Goal: Task Accomplishment & Management: Manage account settings

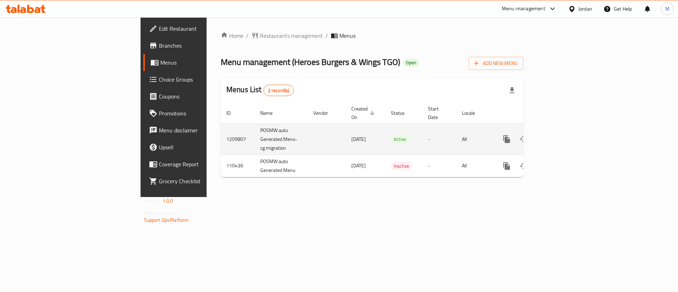
click at [562, 135] on icon "enhanced table" at bounding box center [557, 139] width 8 height 8
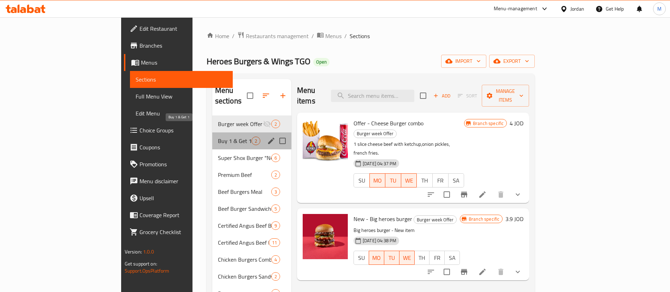
click at [218, 137] on span "Buy 1 & Get 1" at bounding box center [235, 141] width 34 height 8
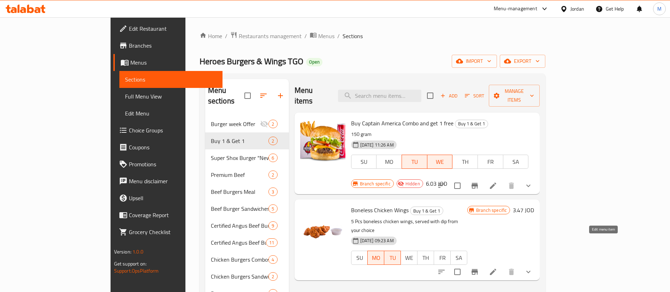
click at [496, 269] on icon at bounding box center [493, 272] width 6 height 6
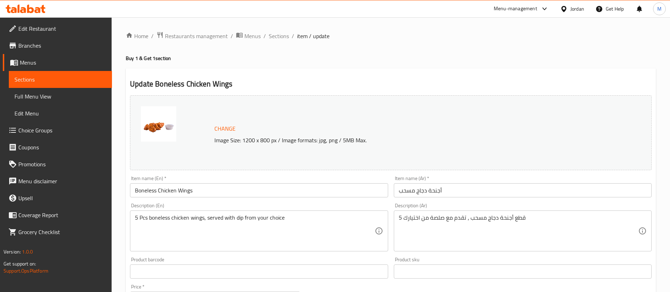
click at [136, 190] on input "Boneless Chicken Wings" at bounding box center [259, 190] width 258 height 14
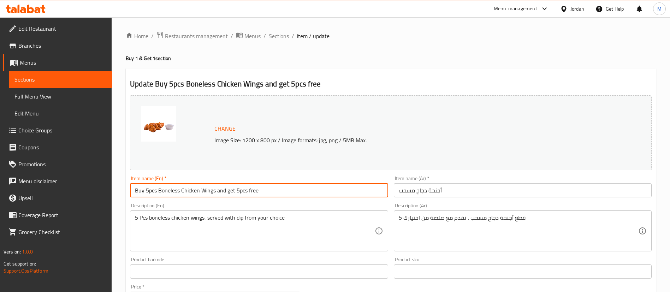
type input "Buy 5pcs Boneless Chicken Wings and get 5pcs free"
click at [396, 188] on input "أجنحة دجاج مسحب" at bounding box center [523, 190] width 258 height 14
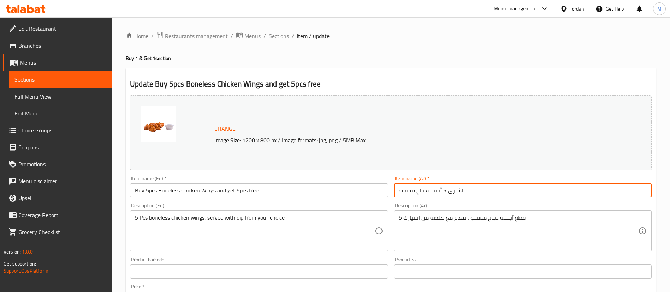
click at [492, 188] on input "اشتري 5 أجنحة دجاج مسحب" at bounding box center [523, 190] width 258 height 14
type input "اشتري 5 أجنحة دجاج مسحب واحصل على 5 اجنحة مجانا"
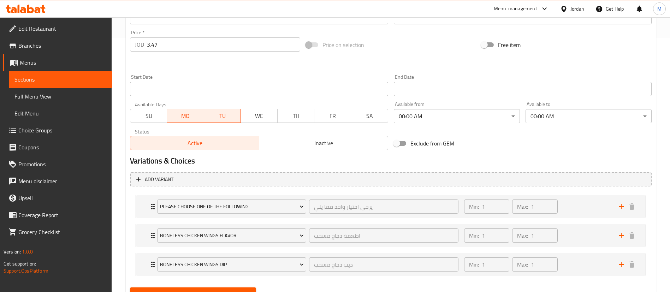
scroll to position [287, 0]
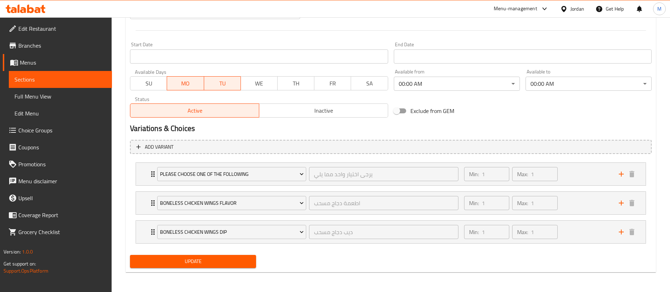
click at [227, 264] on span "Update" at bounding box center [193, 261] width 115 height 9
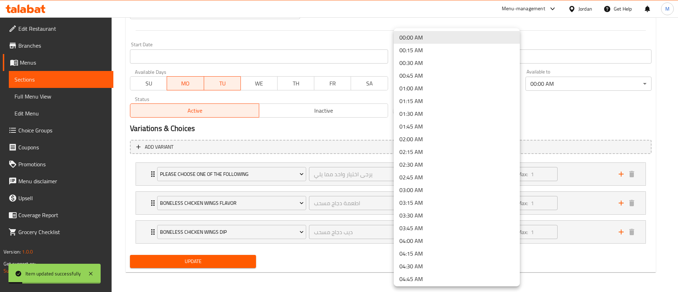
click at [593, 130] on div at bounding box center [339, 146] width 678 height 292
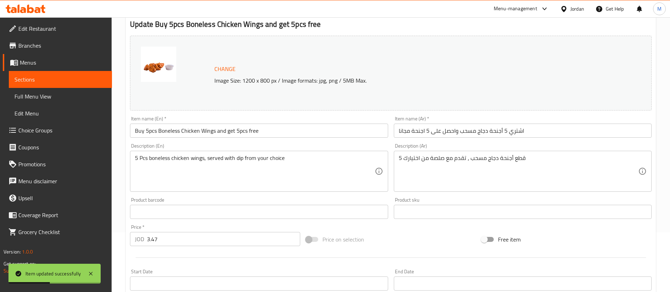
scroll to position [0, 0]
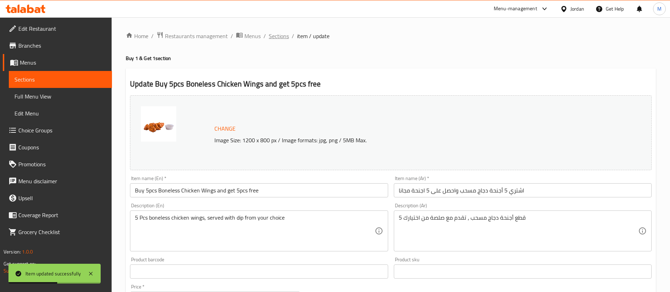
click at [280, 36] on span "Sections" at bounding box center [279, 36] width 20 height 8
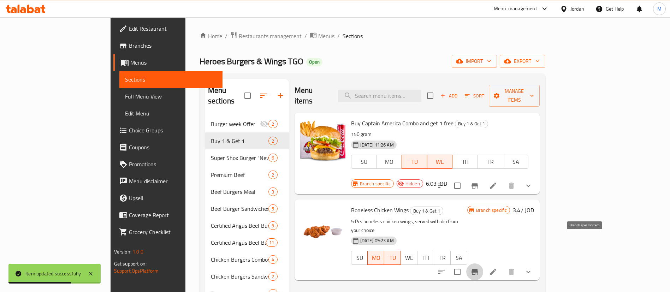
click at [483, 263] on button "Branch-specific-item" at bounding box center [474, 271] width 17 height 17
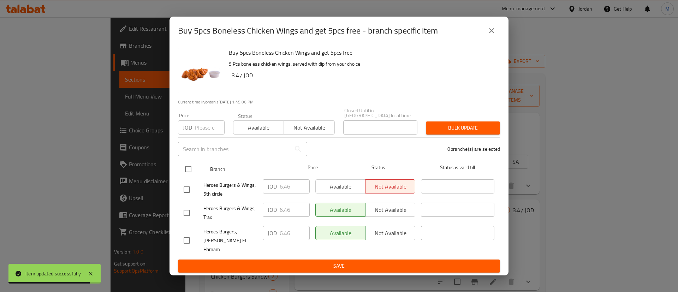
click at [191, 174] on input "checkbox" at bounding box center [188, 169] width 15 height 15
checkbox input "true"
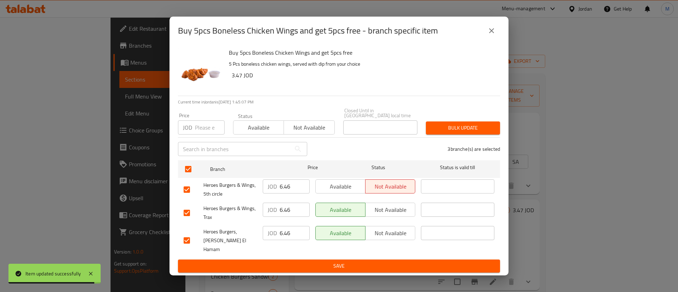
click at [350, 188] on span "Available" at bounding box center [341, 187] width 44 height 10
click at [352, 262] on span "Save" at bounding box center [339, 266] width 311 height 9
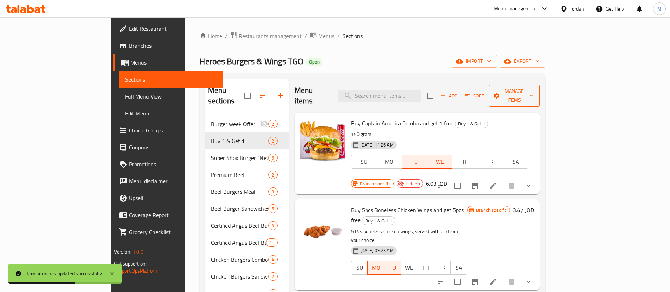
click at [534, 94] on span "Manage items" at bounding box center [514, 96] width 40 height 18
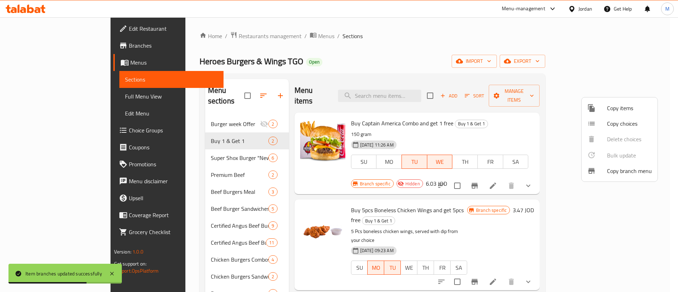
click at [602, 106] on div at bounding box center [597, 108] width 20 height 8
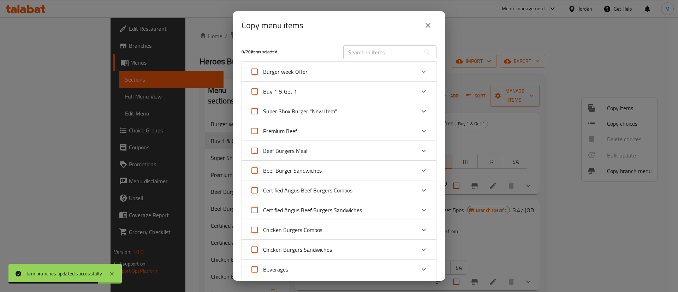
click at [369, 51] on input "text" at bounding box center [381, 52] width 77 height 14
type input "ص"
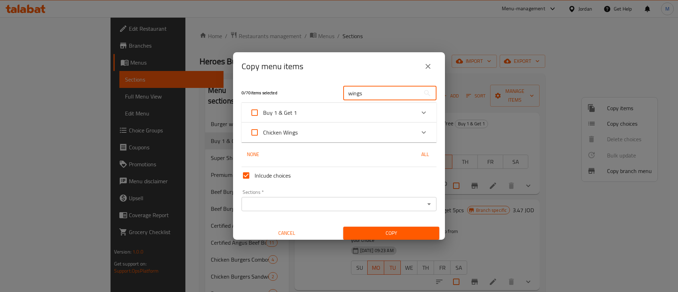
type input "wings"
click at [380, 138] on div "Chicken Wings" at bounding box center [332, 132] width 165 height 17
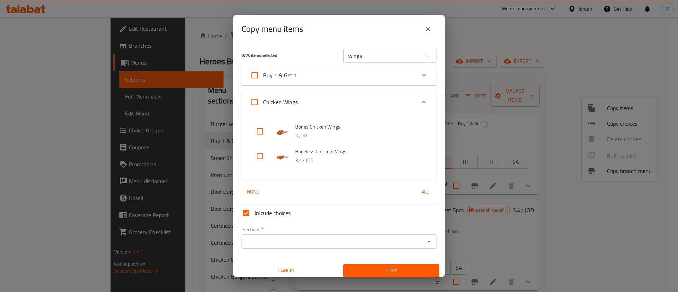
click at [428, 25] on icon "close" at bounding box center [428, 29] width 8 height 8
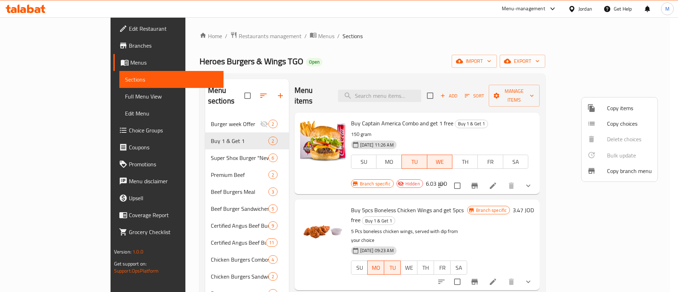
click at [387, 268] on div at bounding box center [339, 146] width 678 height 292
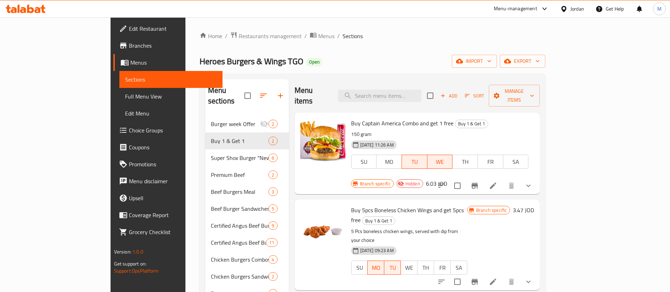
click at [200, 63] on span "Heroes Burgers & Wings TGO" at bounding box center [252, 61] width 104 height 16
copy span "Heroes Burgers & Wings TGO"
click at [400, 24] on div "Home / Restaurants management / Menus / Sections Heroes Burgers & Wings TGO Ope…" at bounding box center [372, 221] width 374 height 409
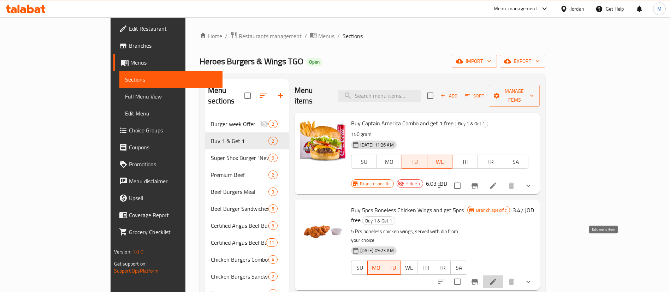
click at [496, 279] on icon at bounding box center [493, 282] width 6 height 6
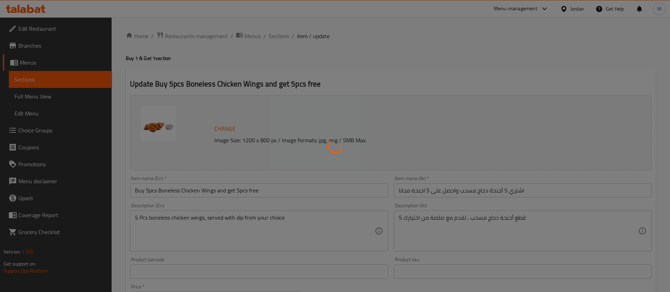
type input "يرجى اختيار واحد مما يلي"
type input "1"
type input "اطعمة دجاج مسحب"
type input "1"
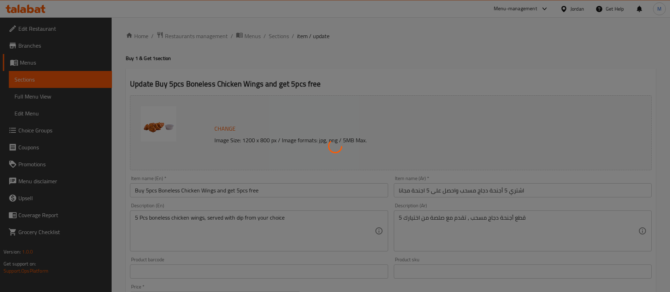
type input "1"
type input "ديب دجاج مسحب"
type input "1"
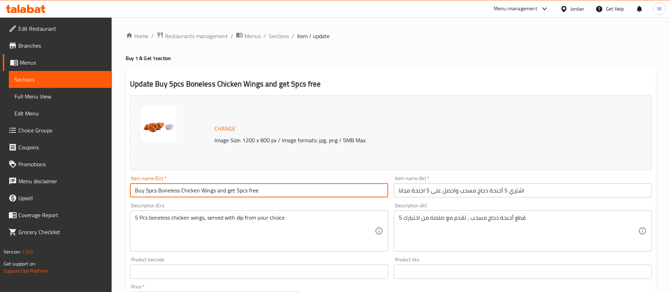
click at [247, 192] on input "Buy 5pcs Boneless Chicken Wings and get 5pcs free" at bounding box center [259, 190] width 258 height 14
drag, startPoint x: 272, startPoint y: 37, endPoint x: 282, endPoint y: 48, distance: 15.1
click at [272, 37] on span "Sections" at bounding box center [279, 36] width 20 height 8
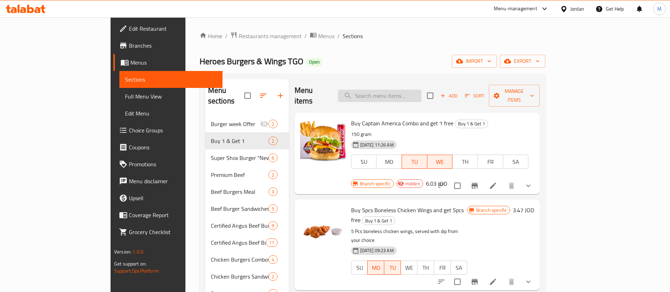
click at [404, 90] on input "search" at bounding box center [379, 96] width 83 height 12
type input "ص"
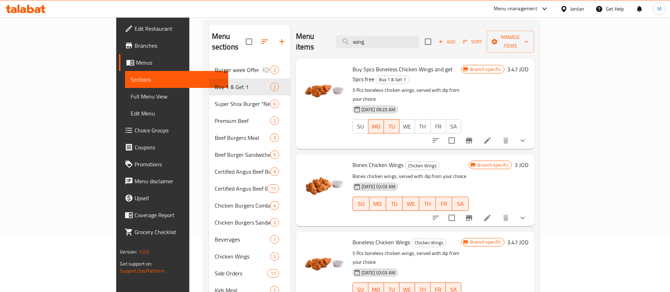
scroll to position [52, 0]
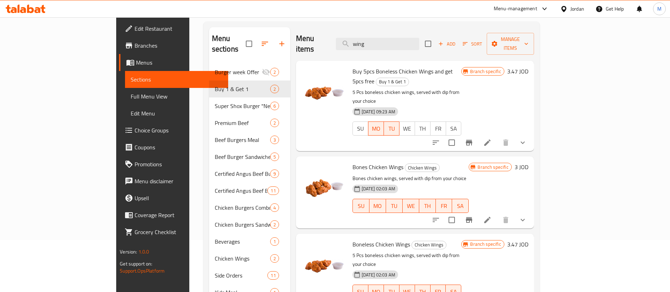
type input "wing"
click at [352, 162] on span "Bones Chicken Wings" at bounding box center [377, 167] width 51 height 11
copy h6 "Bones Chicken Wings"
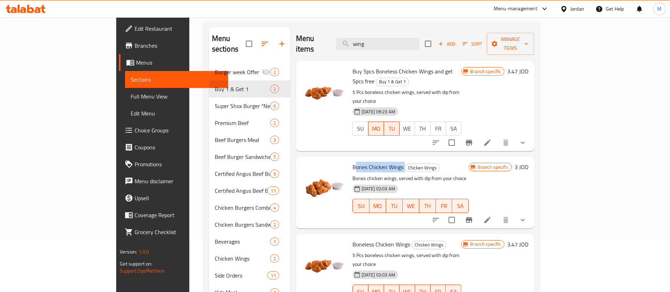
copy h6 "Bones Chicken Wings"
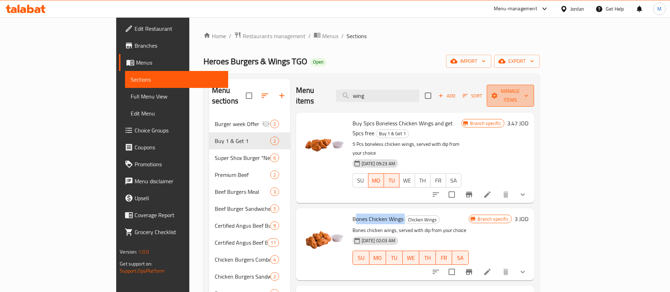
click at [528, 90] on span "Manage items" at bounding box center [510, 96] width 36 height 18
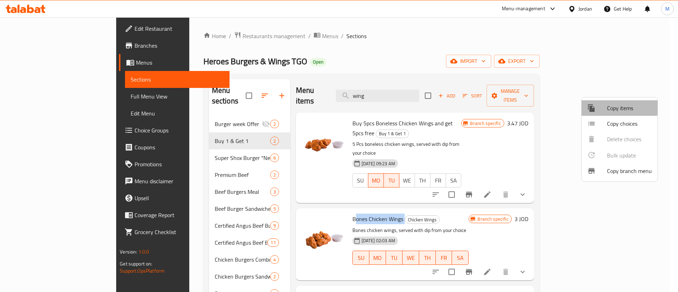
click at [614, 106] on span "Copy items" at bounding box center [629, 108] width 45 height 8
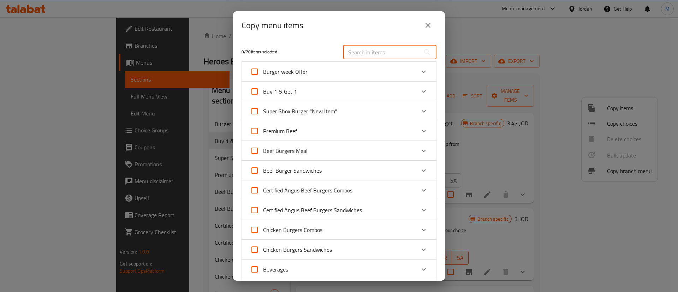
click at [396, 47] on input "text" at bounding box center [381, 52] width 77 height 14
paste input "Bones Chicken Wings"
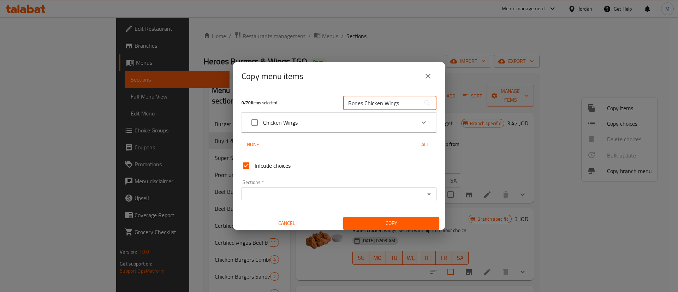
type input "Bones Chicken Wings"
click at [334, 131] on div "Chicken Wings" at bounding box center [339, 123] width 195 height 20
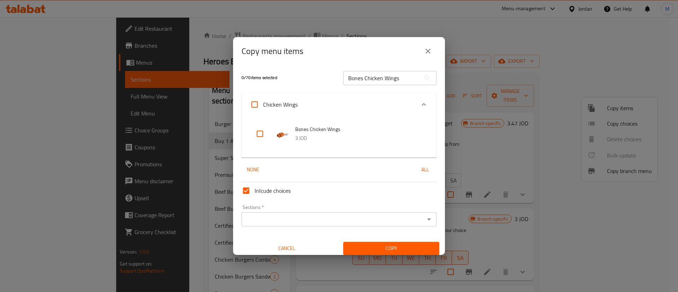
click at [256, 130] on input "checkbox" at bounding box center [259, 133] width 17 height 17
checkbox input "true"
click at [319, 219] on input "Sections   *" at bounding box center [333, 219] width 179 height 10
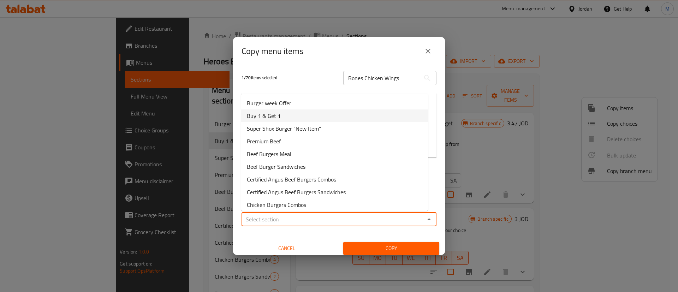
click at [304, 116] on li "Buy 1 & Get 1" at bounding box center [334, 115] width 187 height 13
type input "Buy 1 & Get 1"
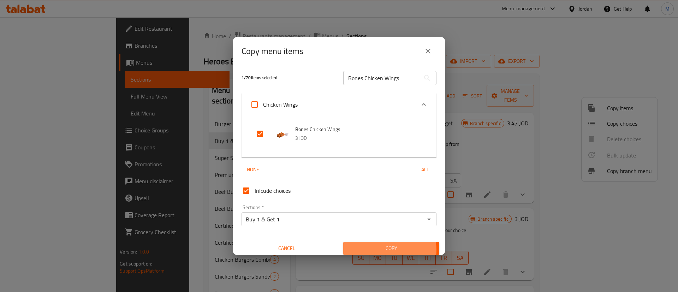
click at [383, 250] on span "Copy" at bounding box center [391, 248] width 85 height 9
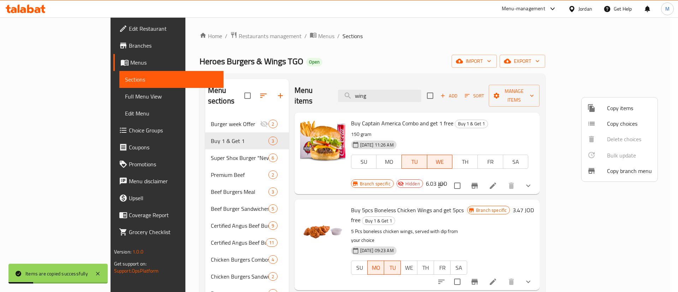
click at [534, 192] on div at bounding box center [339, 146] width 678 height 292
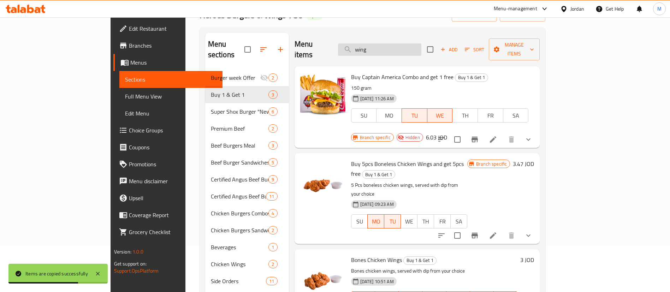
scroll to position [46, 0]
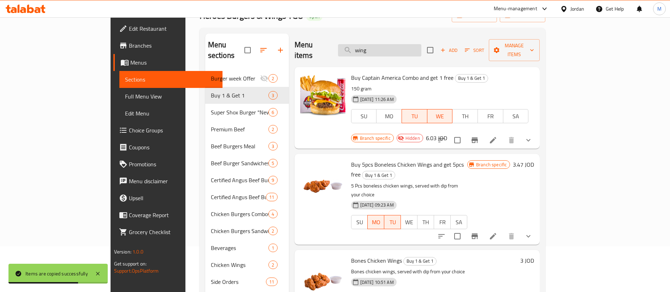
click at [421, 44] on input "wing" at bounding box center [379, 50] width 83 height 12
paste input "Bones Chicken Wings"
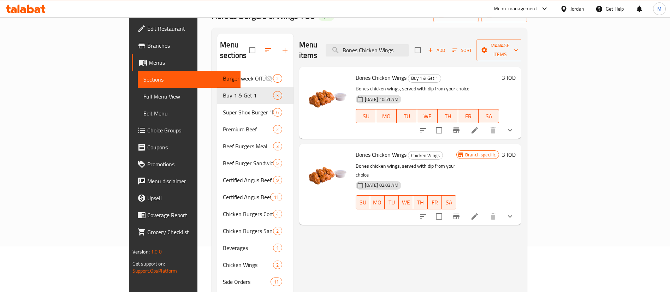
type input "Bones Chicken Wings"
click at [460, 214] on icon "Branch-specific-item" at bounding box center [456, 217] width 6 height 6
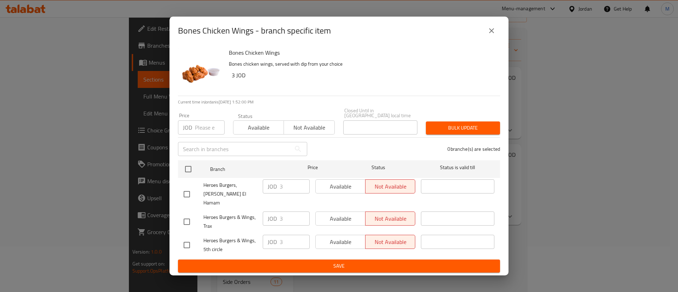
click at [497, 39] on button "close" at bounding box center [491, 30] width 17 height 17
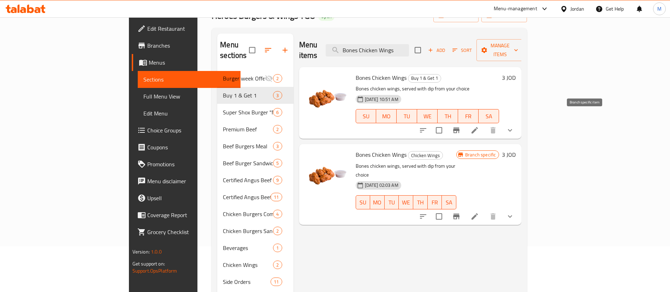
click at [461, 126] on icon "Branch-specific-item" at bounding box center [456, 130] width 8 height 8
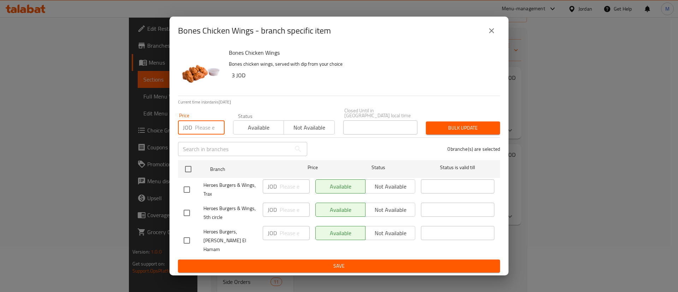
click at [209, 133] on input "number" at bounding box center [210, 127] width 30 height 14
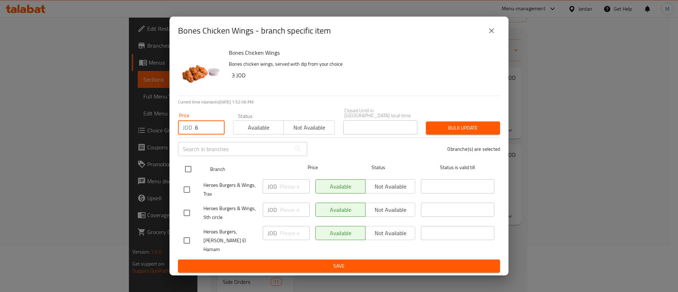
type input "6"
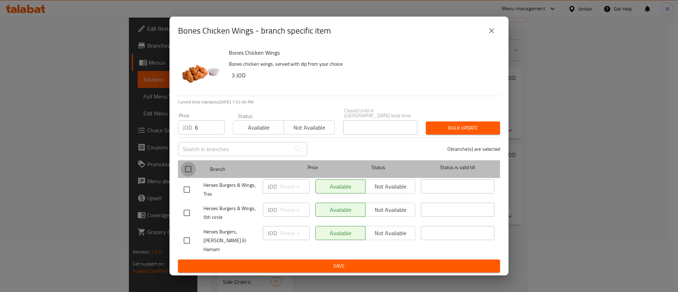
click at [186, 169] on input "checkbox" at bounding box center [188, 169] width 15 height 15
checkbox input "true"
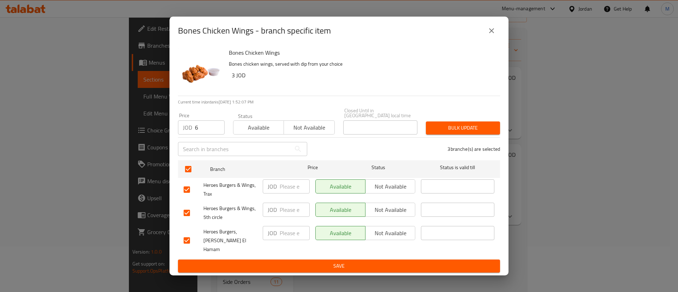
click at [465, 135] on button "Bulk update" at bounding box center [463, 128] width 74 height 13
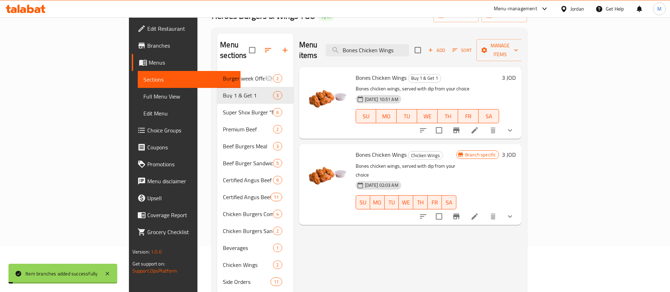
click at [478, 127] on icon at bounding box center [475, 130] width 6 height 6
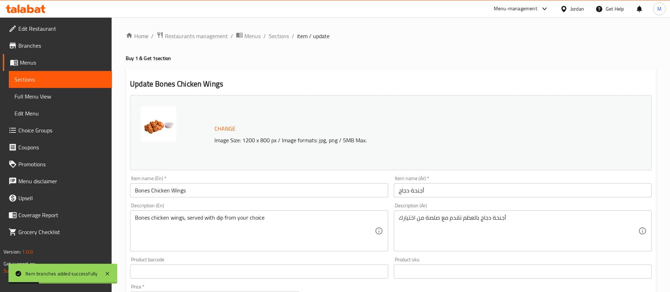
scroll to position [287, 0]
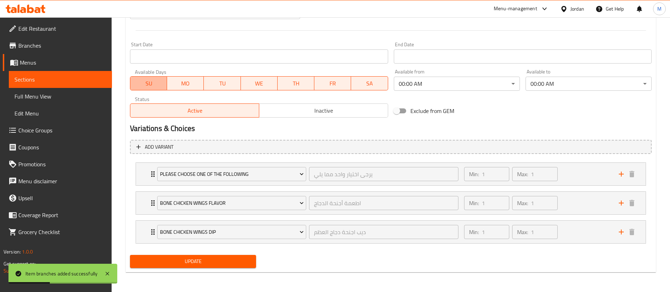
click at [158, 87] on span "SU" at bounding box center [148, 83] width 31 height 10
click at [254, 76] on div "SU MO TU WE TH FR SA" at bounding box center [259, 79] width 258 height 21
click at [301, 86] on span "TH" at bounding box center [295, 83] width 31 height 10
drag, startPoint x: 325, startPoint y: 82, endPoint x: 375, endPoint y: 84, distance: 50.5
click at [326, 82] on span "FR" at bounding box center [332, 83] width 31 height 10
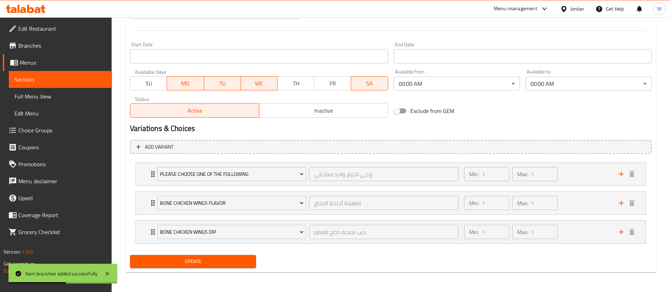
click at [375, 84] on span "SA" at bounding box center [369, 83] width 31 height 10
click at [269, 83] on span "WE" at bounding box center [259, 83] width 31 height 10
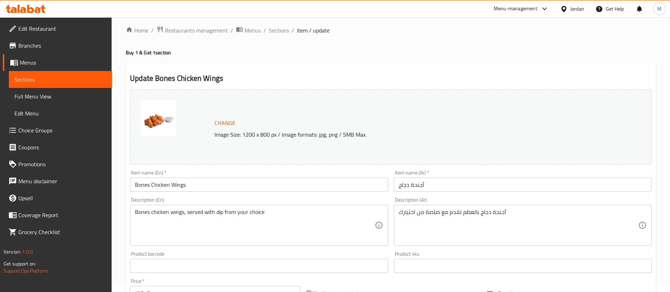
scroll to position [0, 0]
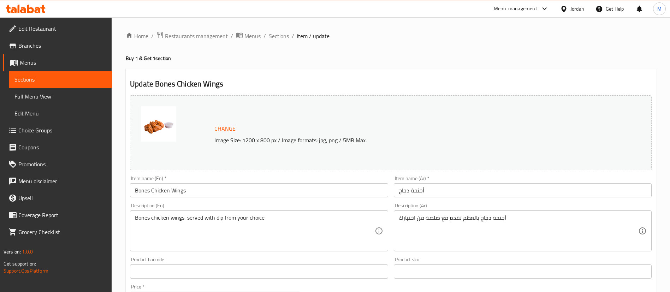
click at [133, 192] on input "Bones Chicken Wings" at bounding box center [259, 190] width 258 height 14
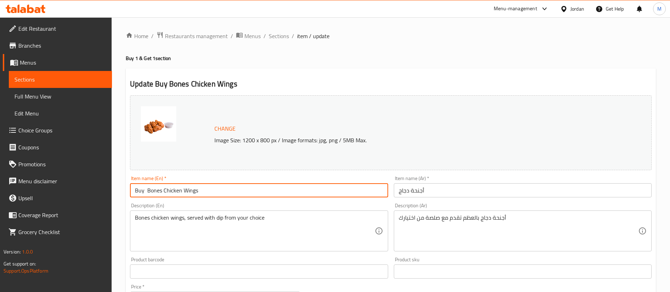
scroll to position [287, 0]
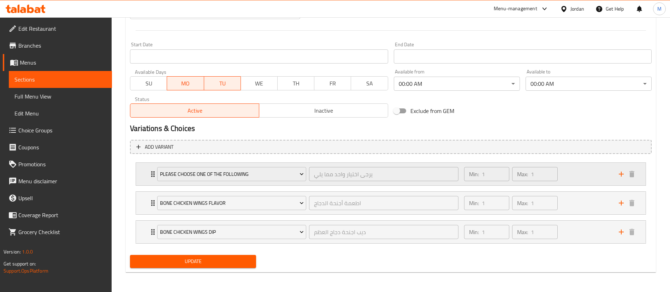
click at [567, 170] on div "Min: 1 ​ Max: 1 ​" at bounding box center [537, 174] width 155 height 23
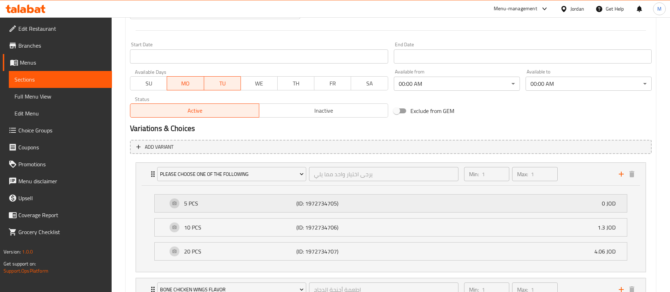
scroll to position [0, 0]
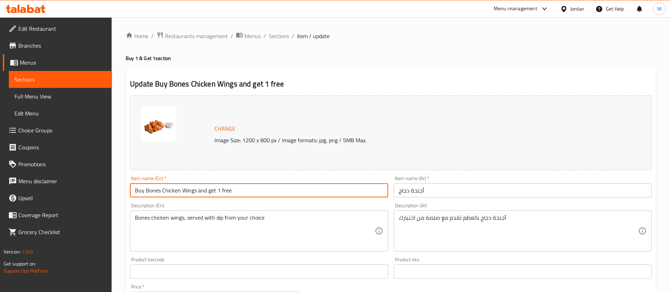
type input "Buy Bones Chicken Wings and get 1 free"
click at [399, 190] on input "أجنحة دجاج" at bounding box center [523, 190] width 258 height 14
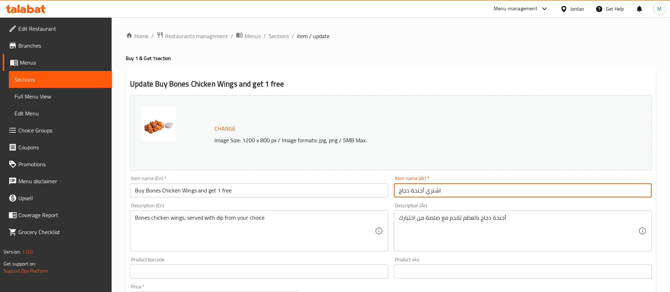
click at [495, 192] on input "اشتري أجنحة دجاج" at bounding box center [523, 190] width 258 height 14
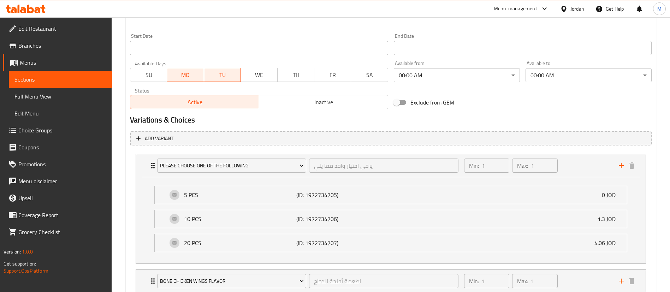
scroll to position [373, 0]
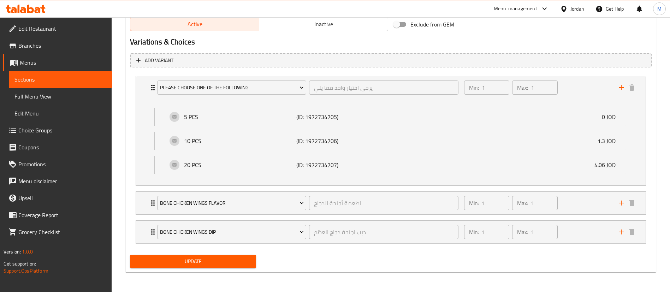
type input "اشتري أجنحة دجاج واحصل على الثانية مجانا"
click at [220, 260] on span "Update" at bounding box center [193, 261] width 115 height 9
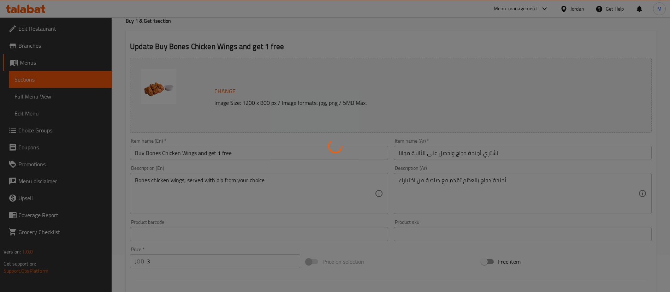
scroll to position [0, 0]
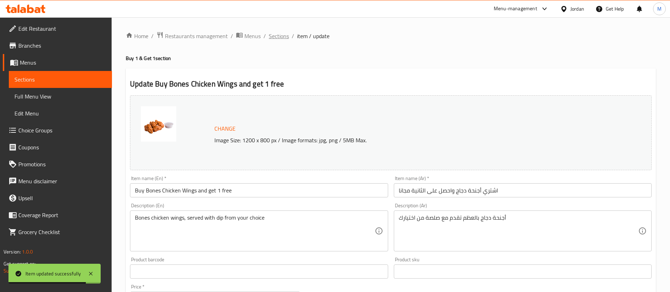
click at [282, 40] on span "Sections" at bounding box center [279, 36] width 20 height 8
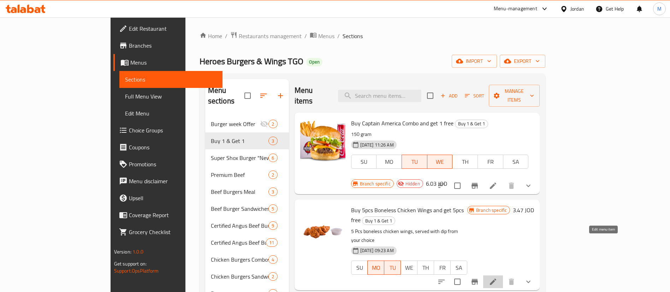
click at [496, 279] on icon at bounding box center [493, 282] width 6 height 6
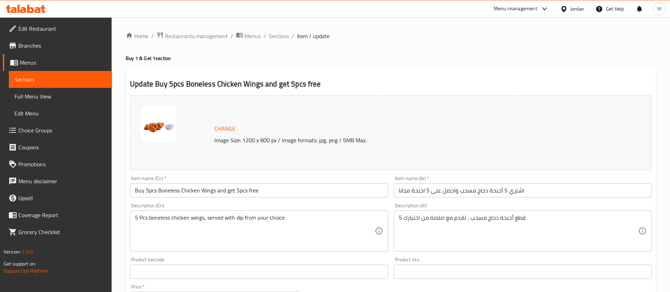
scroll to position [275, 0]
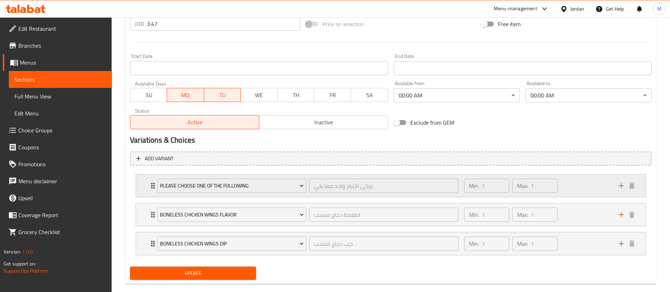
click at [577, 191] on div "Min: 1 ​ Max: 1 ​" at bounding box center [537, 185] width 155 height 23
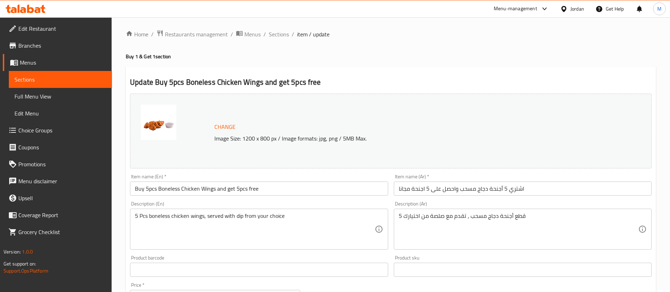
scroll to position [0, 0]
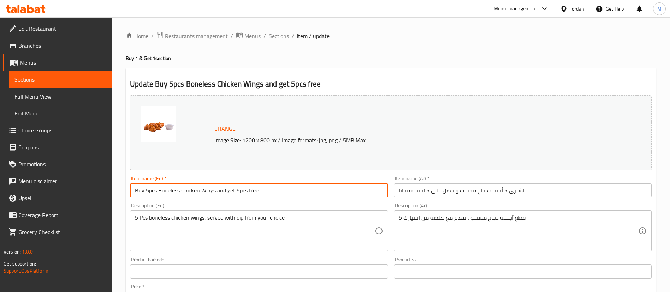
drag, startPoint x: 158, startPoint y: 191, endPoint x: 147, endPoint y: 187, distance: 11.7
click at [147, 187] on input "Buy 5pcs Boneless Chicken Wings and get 5pcs free" at bounding box center [259, 190] width 258 height 14
drag, startPoint x: 233, startPoint y: 190, endPoint x: 224, endPoint y: 192, distance: 9.1
click at [224, 192] on input "Buy Boneless Chicken Wings and get 5pcs free" at bounding box center [259, 190] width 258 height 14
type input "Buy Boneless Chicken Wings and get 1 free"
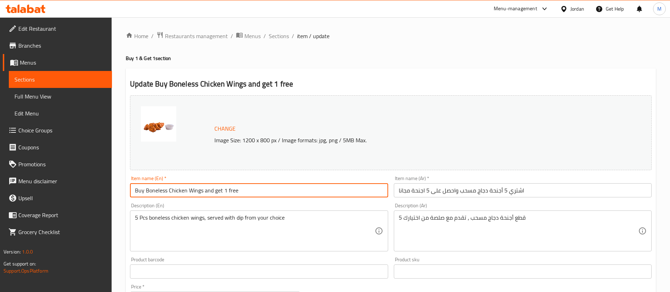
click at [504, 190] on input "اشتري 5 أجنحة دجاج مسحب واحصل على 5 اجنحة مجانا" at bounding box center [523, 190] width 258 height 14
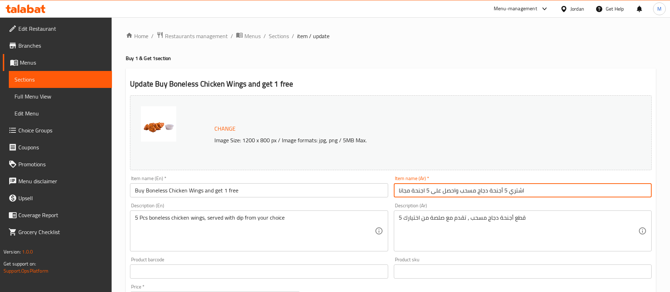
click at [504, 190] on input "اشتري 5 أجنحة دجاج مسحب واحصل على 5 اجنحة مجانا" at bounding box center [523, 190] width 258 height 14
click at [428, 188] on input "اشتري أجنحة دجاج مسحب واحصل على 5 اجنحة مجانا" at bounding box center [523, 190] width 258 height 14
click at [421, 190] on input "اشتري أجنحة دجاج مسحب واحصل على اجنحة مجانا" at bounding box center [523, 190] width 258 height 14
click at [427, 190] on input "اشتري أجنحة دجاج مسحب واحصل على واحدة مجانا" at bounding box center [523, 190] width 258 height 14
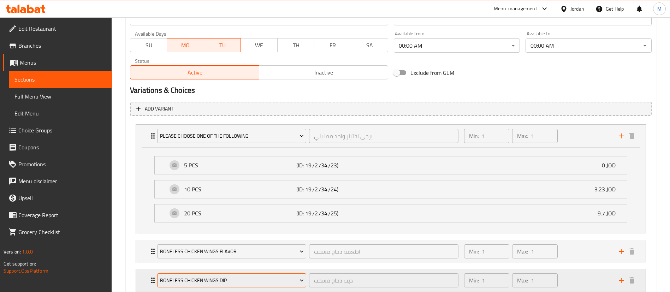
scroll to position [373, 0]
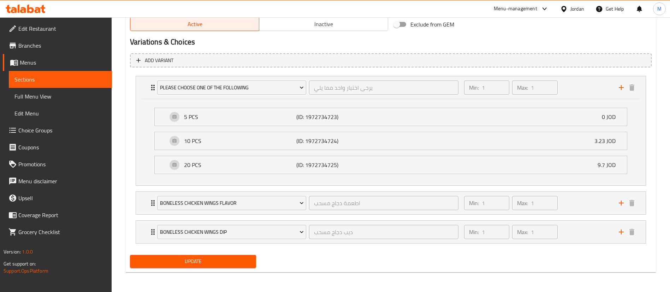
type input "اشتري أجنحة دجاج مسحب واحصل على واحدة مجانا"
click at [226, 261] on span "Update" at bounding box center [193, 261] width 115 height 9
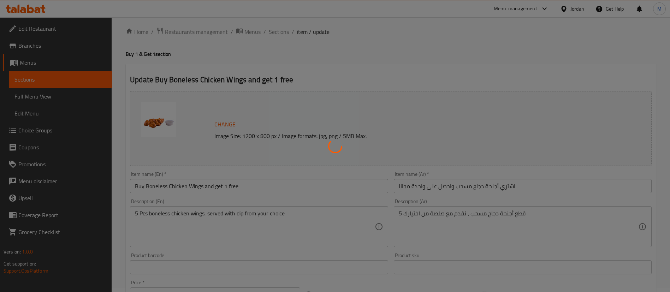
scroll to position [0, 0]
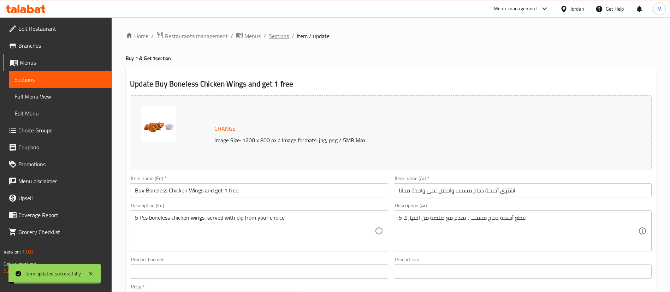
click at [280, 39] on span "Sections" at bounding box center [279, 36] width 20 height 8
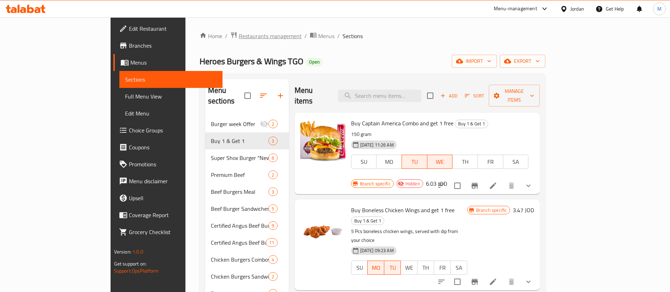
click at [239, 32] on span "Restaurants management" at bounding box center [270, 36] width 63 height 8
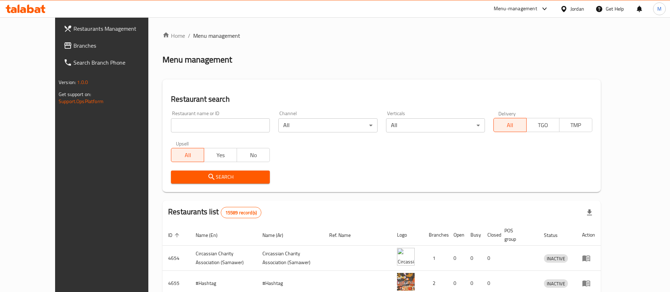
click at [201, 130] on input "search" at bounding box center [220, 125] width 99 height 14
type input "tech"
click at [215, 174] on span "Search" at bounding box center [221, 177] width 88 height 9
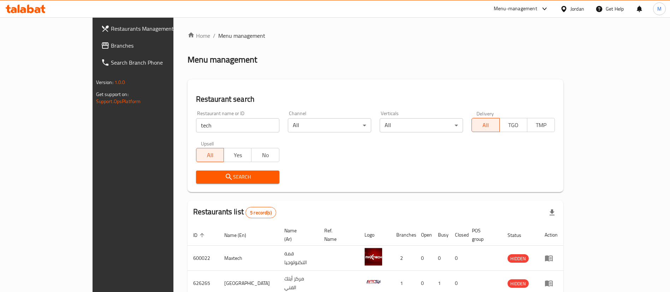
scroll to position [109, 0]
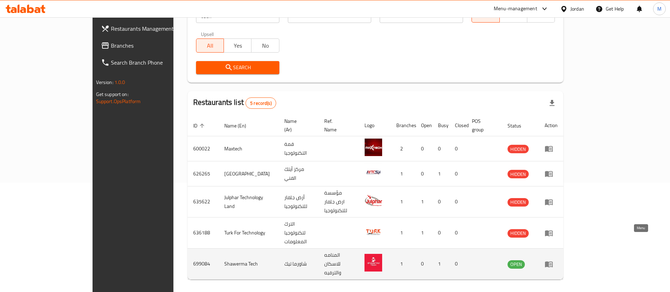
click at [553, 260] on icon "enhanced table" at bounding box center [549, 264] width 8 height 8
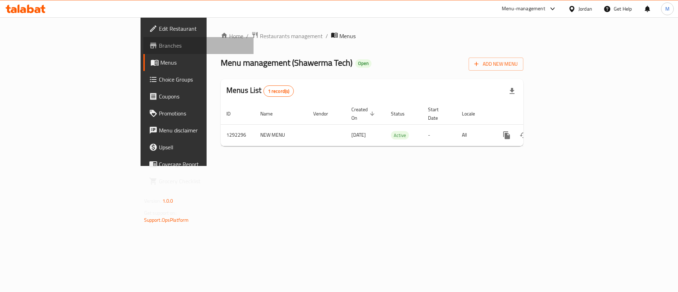
click at [159, 45] on span "Branches" at bounding box center [203, 45] width 89 height 8
